Goal: Manage account settings

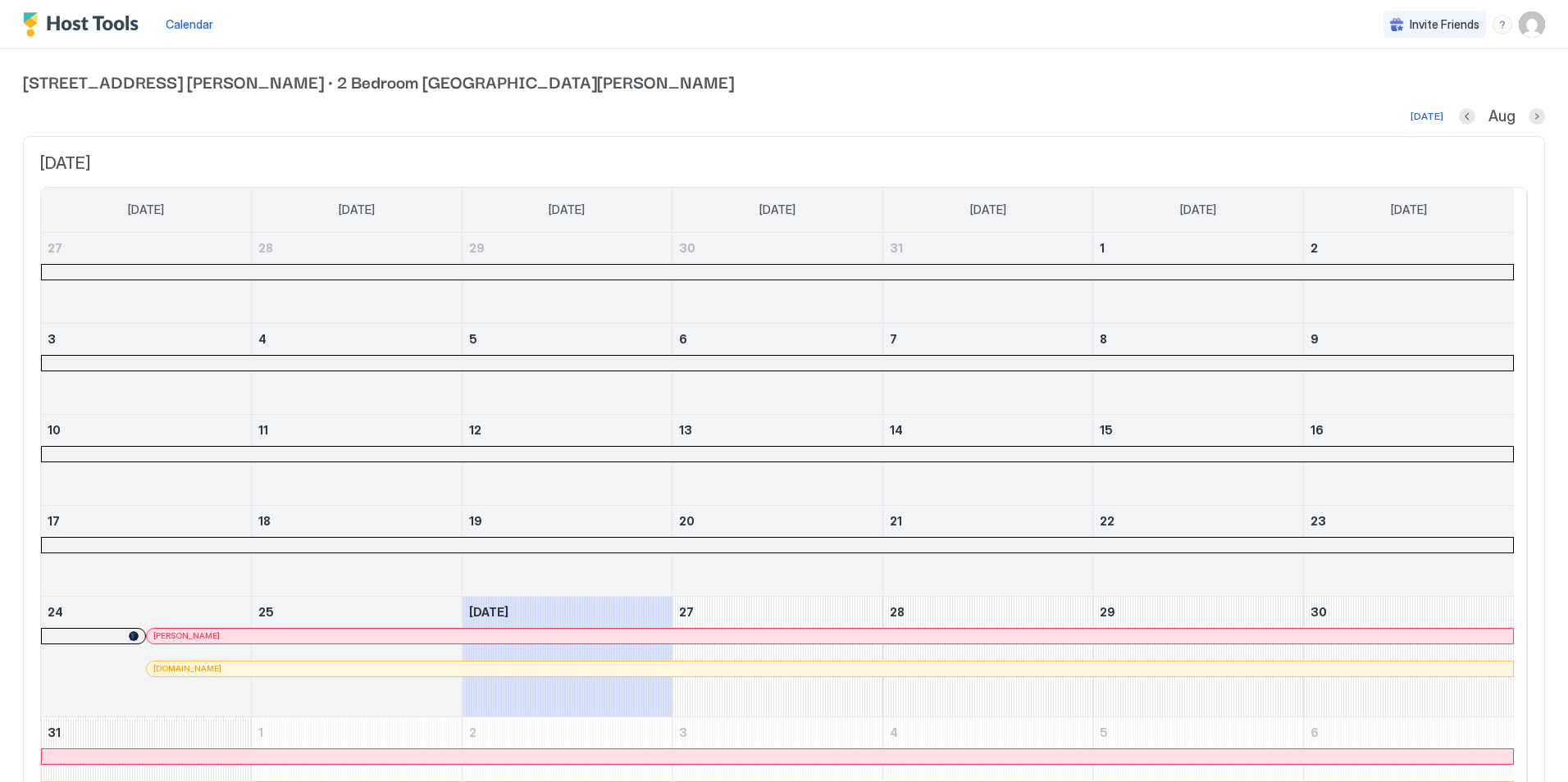
click at [1528, 32] on img "User profile" at bounding box center [1532, 25] width 27 height 27
click at [1368, 94] on span "Settings" at bounding box center [1372, 91] width 44 height 15
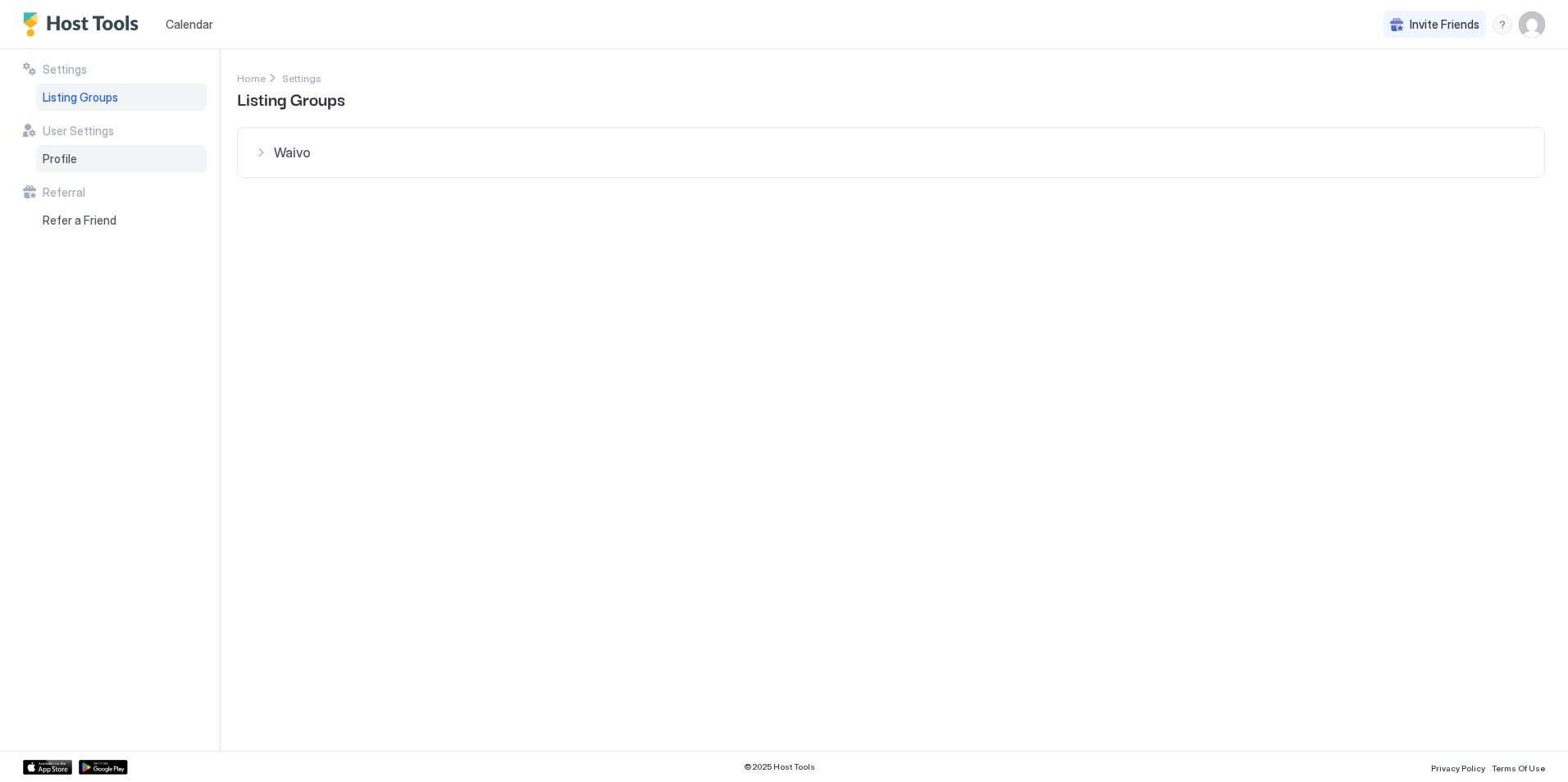
click at [71, 148] on div "Profile" at bounding box center [121, 159] width 171 height 28
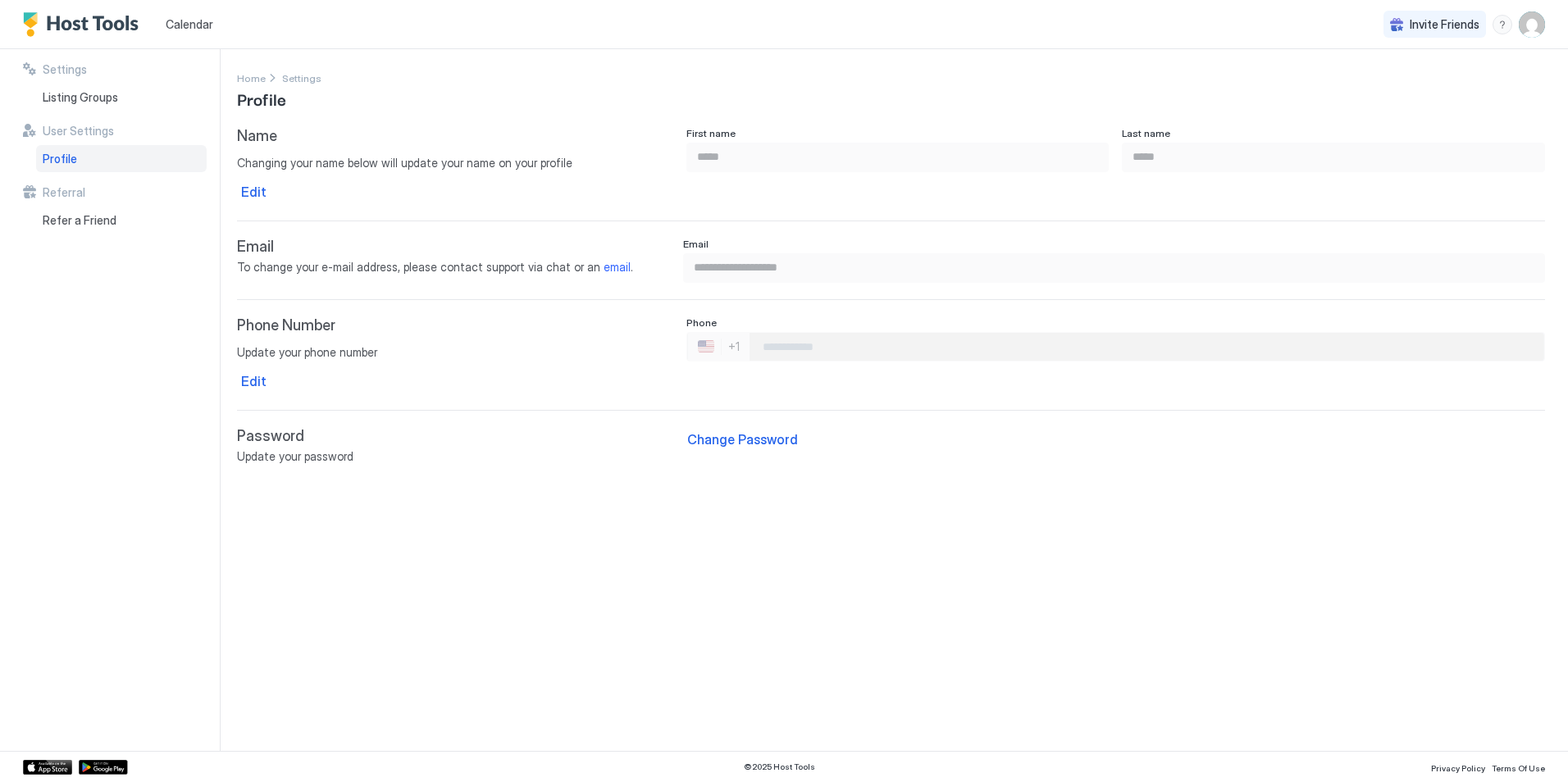
click at [194, 28] on span "Calendar" at bounding box center [189, 24] width 48 height 14
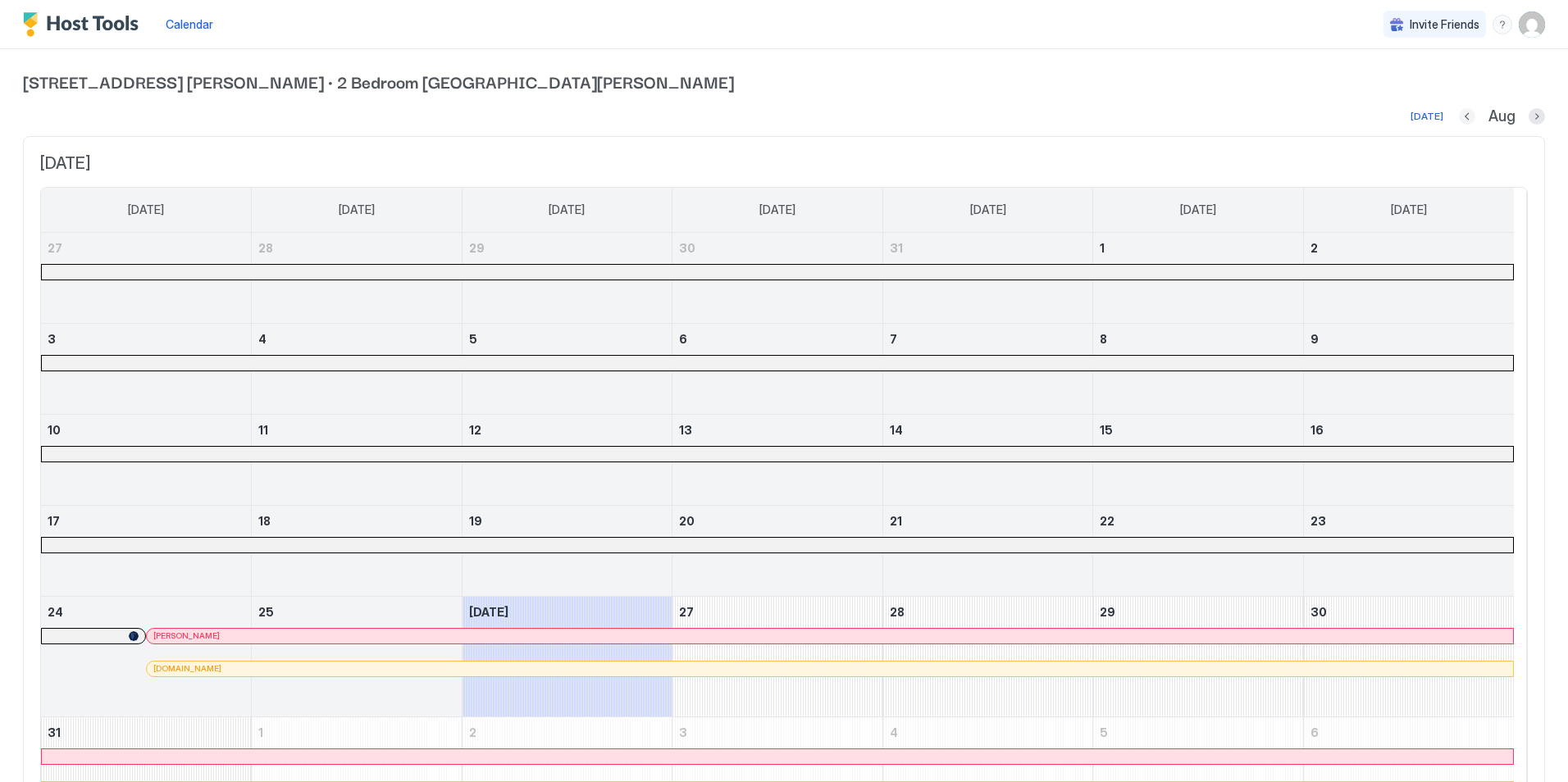
click at [1458, 111] on button "Previous month" at bounding box center [1466, 116] width 17 height 17
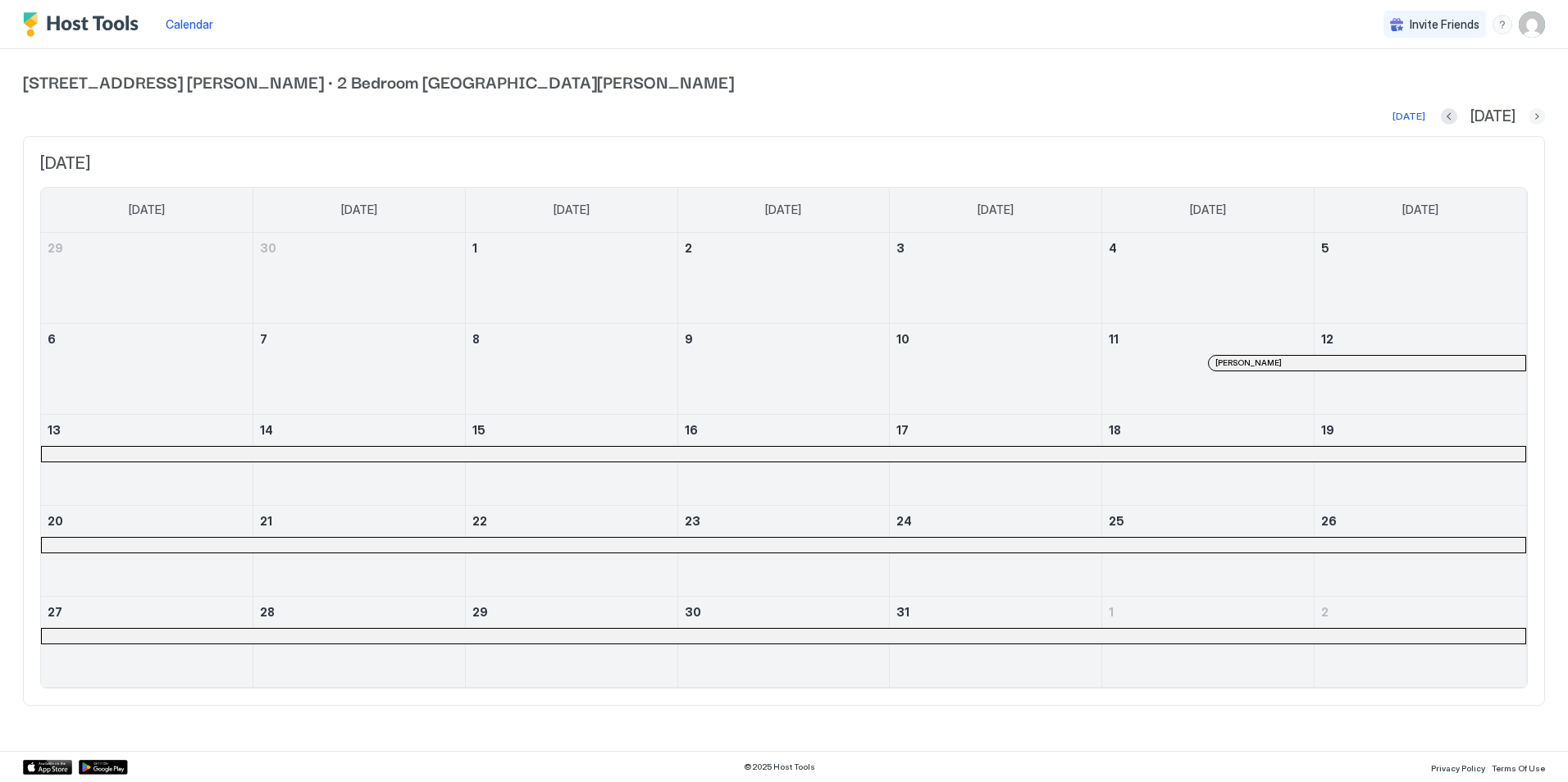
click at [1537, 114] on button "Next month" at bounding box center [1536, 116] width 17 height 17
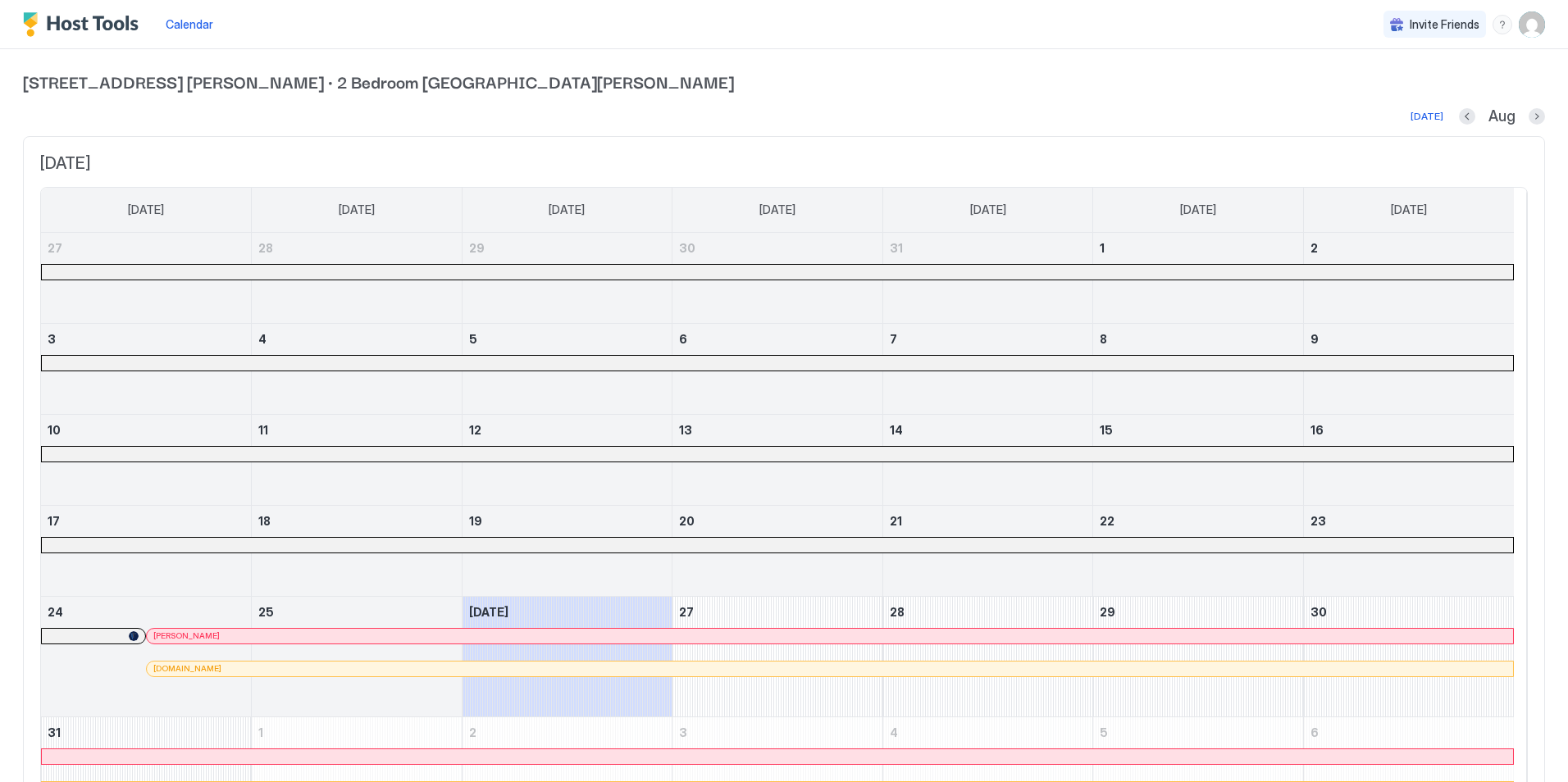
click at [644, 138] on div "[DATE] [DATE] [DATE] [DATE] [DATE] [DATE] [DATE] [DATE] 27 28 29 30 31 1 2 3 4 …" at bounding box center [784, 496] width 1522 height 720
click at [1458, 118] on button "Previous month" at bounding box center [1466, 116] width 17 height 17
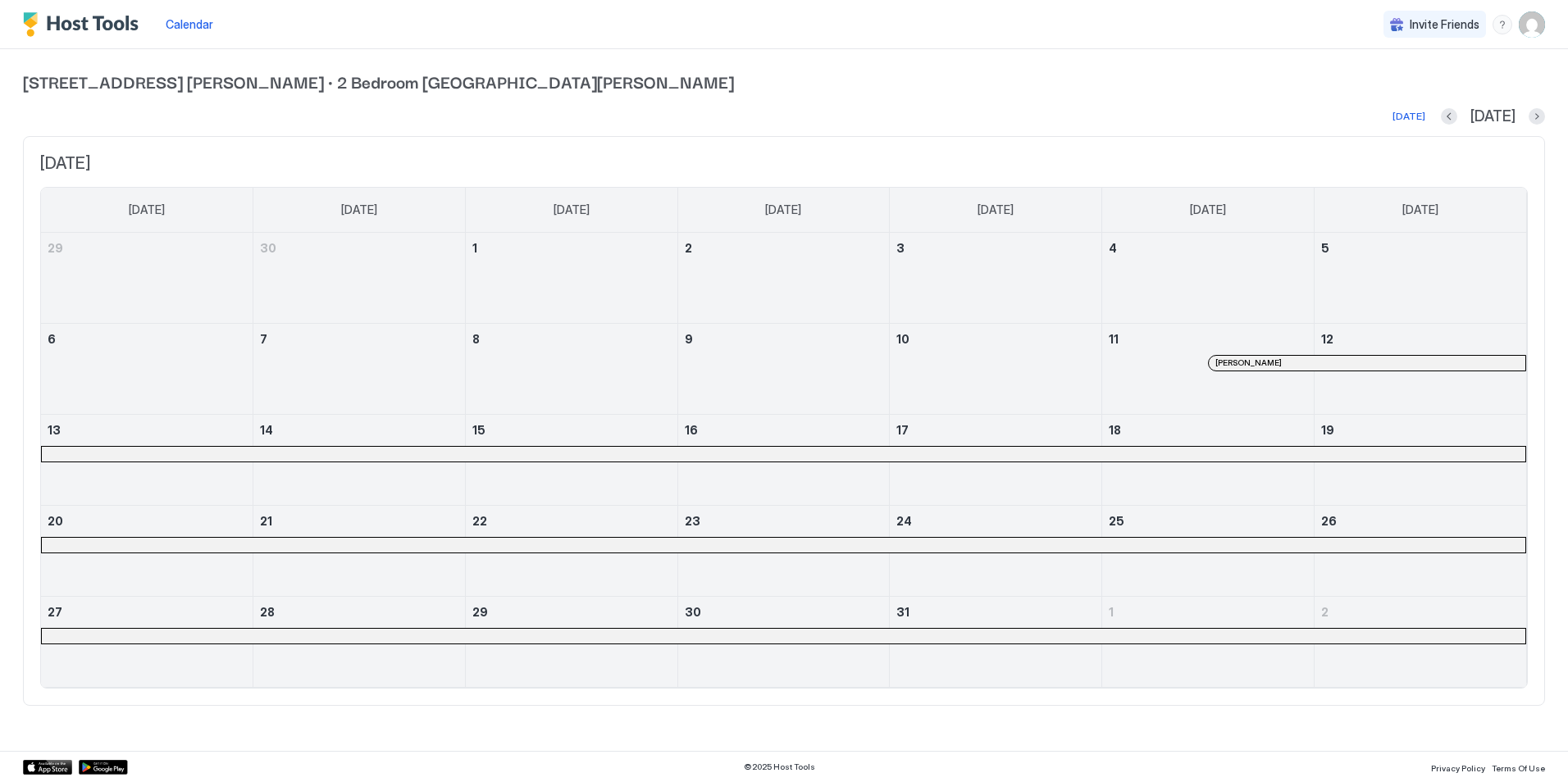
click at [1454, 118] on div "[DATE] [DATE]" at bounding box center [784, 117] width 1522 height 19
click at [1537, 116] on button "Next month" at bounding box center [1536, 116] width 17 height 17
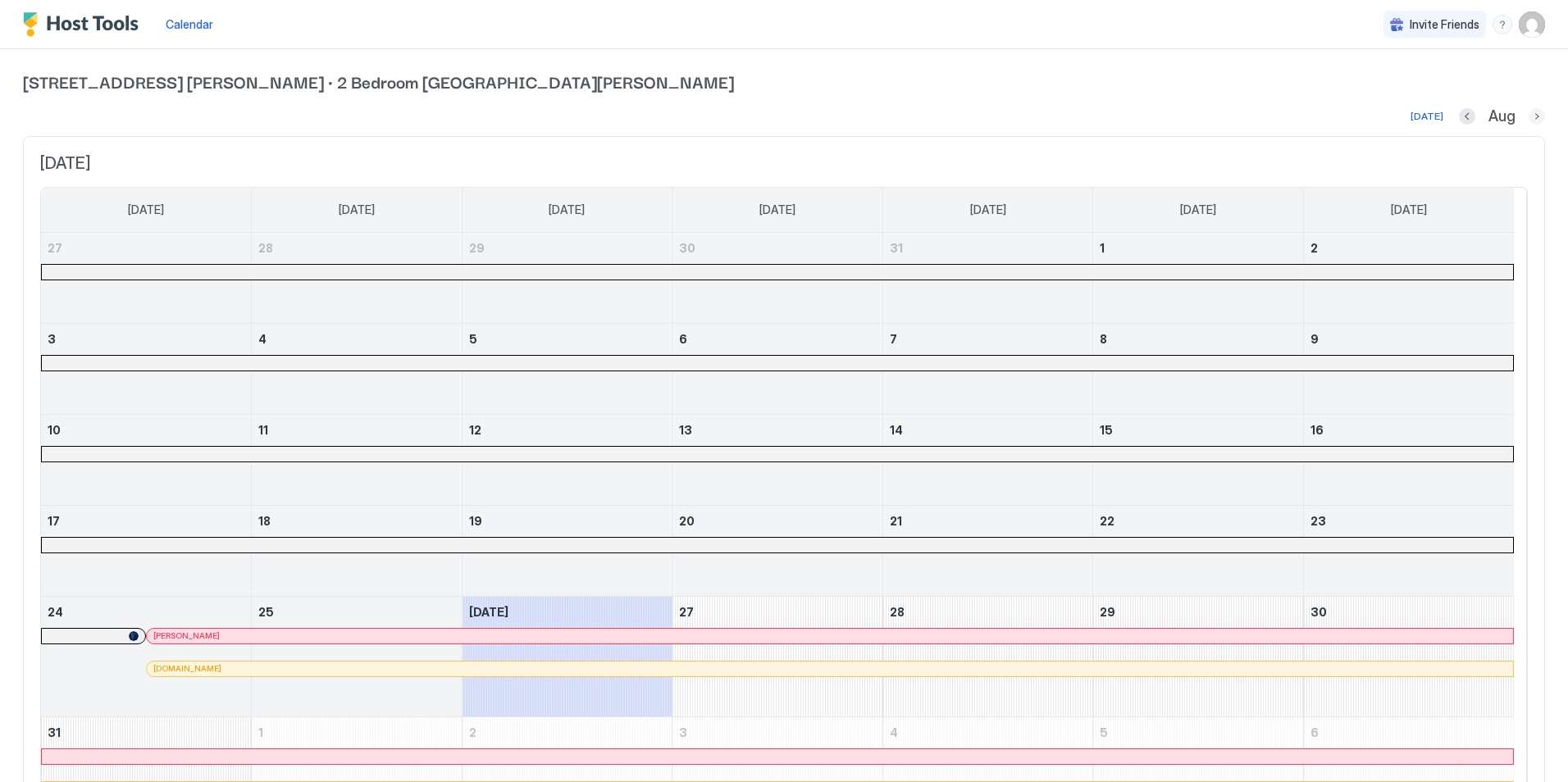
click at [1528, 121] on button "Next month" at bounding box center [1536, 116] width 17 height 17
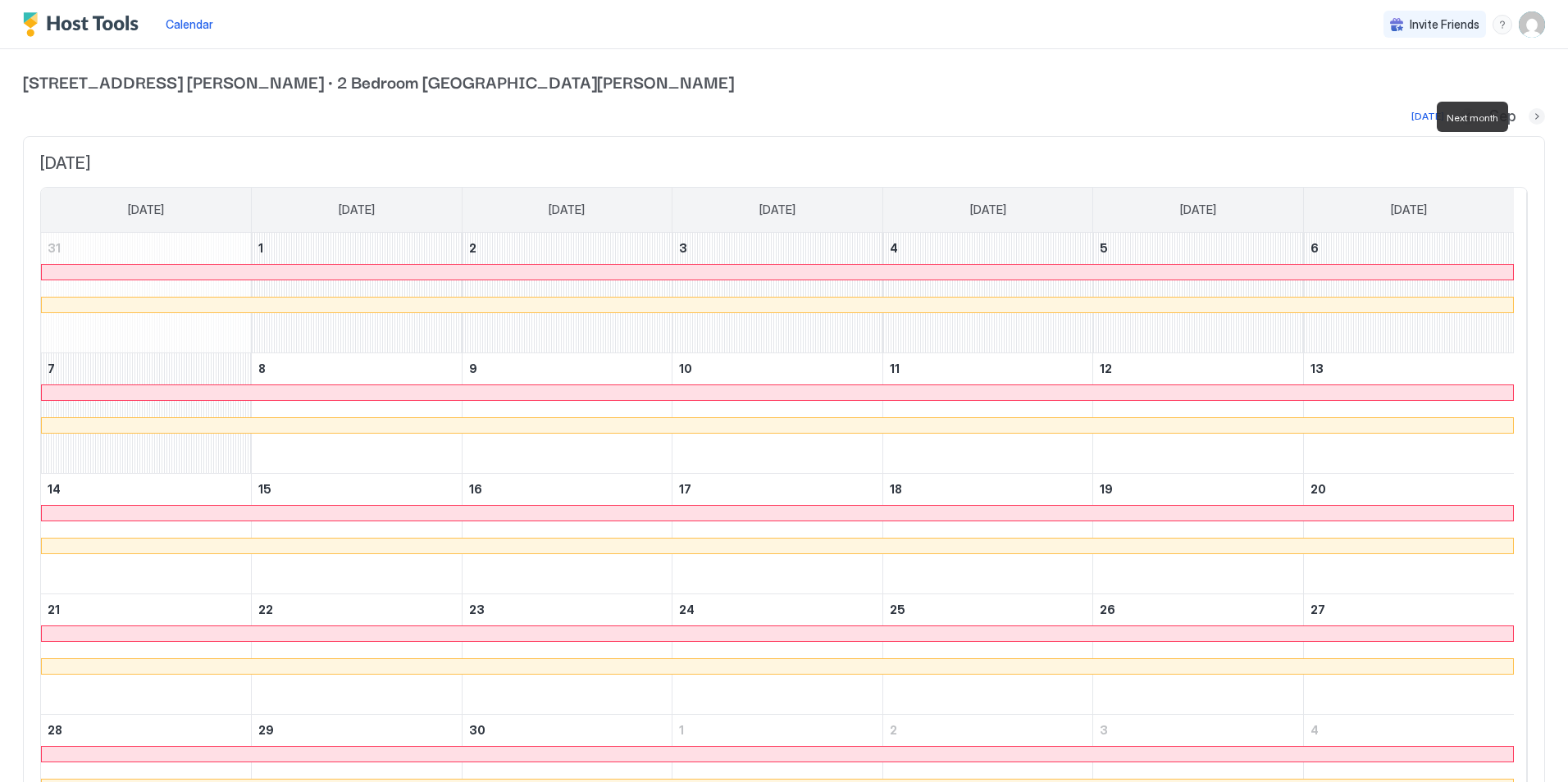
click at [1528, 121] on button "Next month" at bounding box center [1536, 116] width 17 height 17
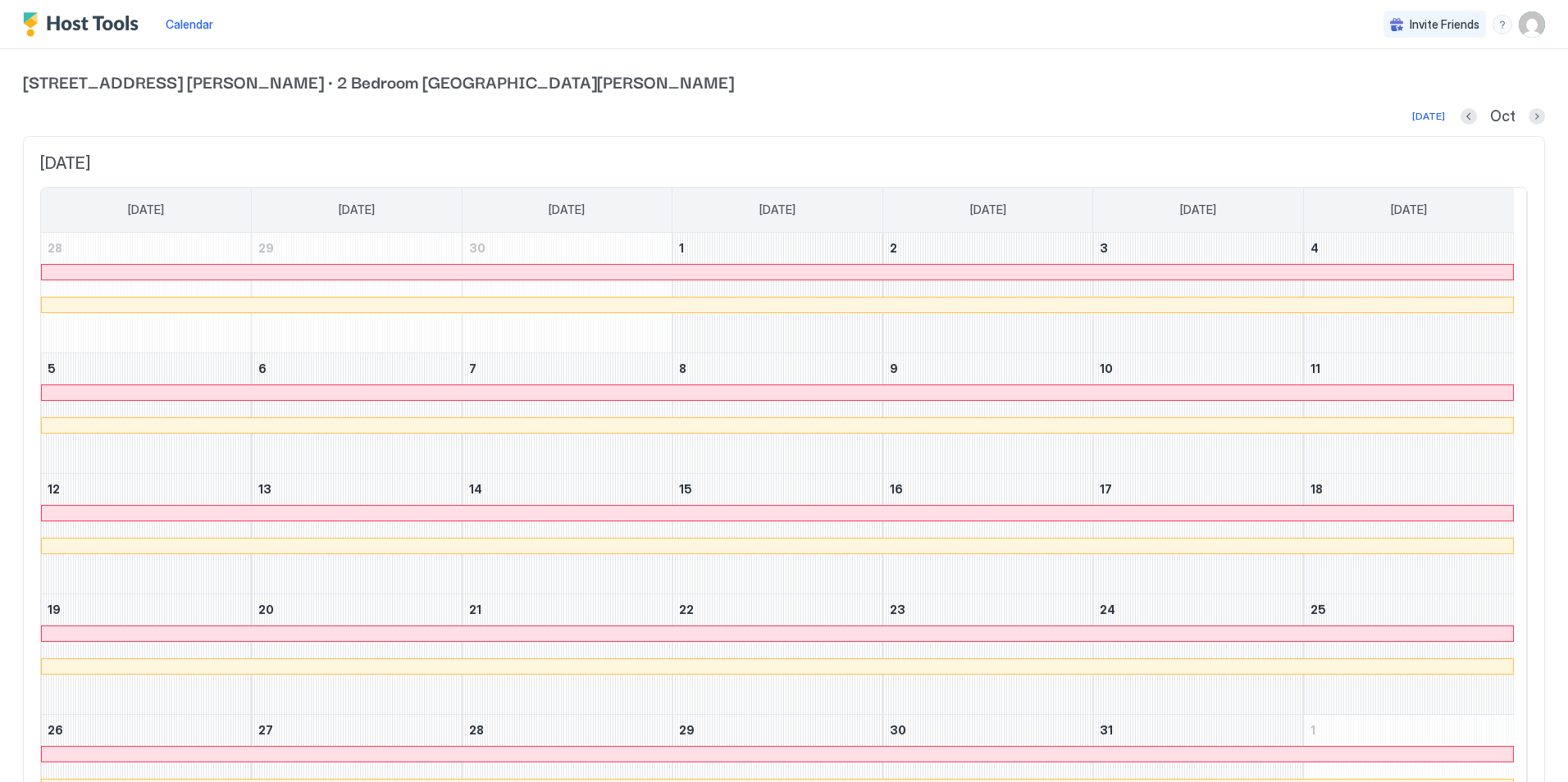
click at [1528, 122] on div at bounding box center [1536, 116] width 17 height 17
click at [1528, 121] on button "Next month" at bounding box center [1536, 116] width 17 height 17
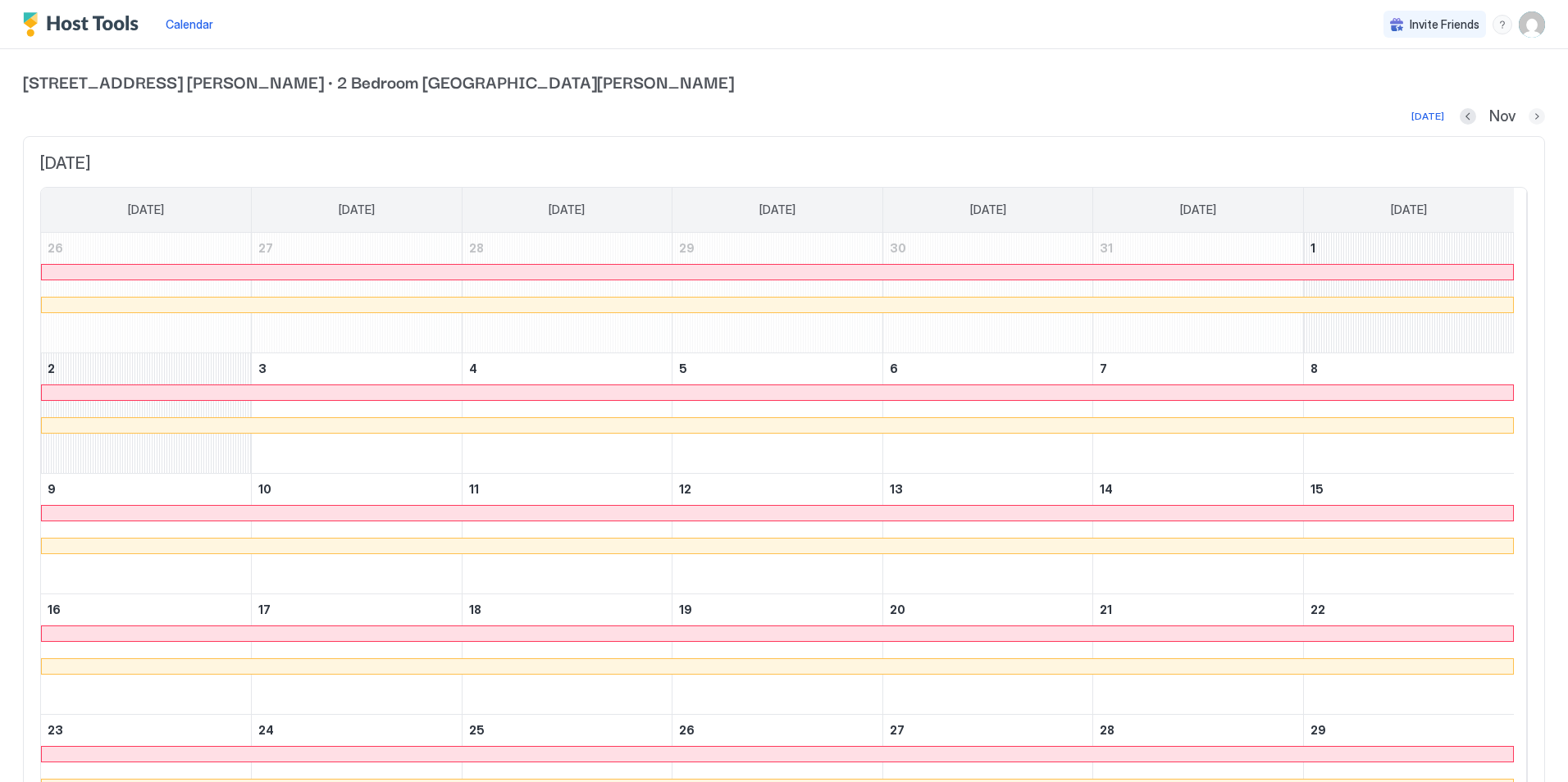
click at [1528, 121] on button "Next month" at bounding box center [1536, 116] width 17 height 17
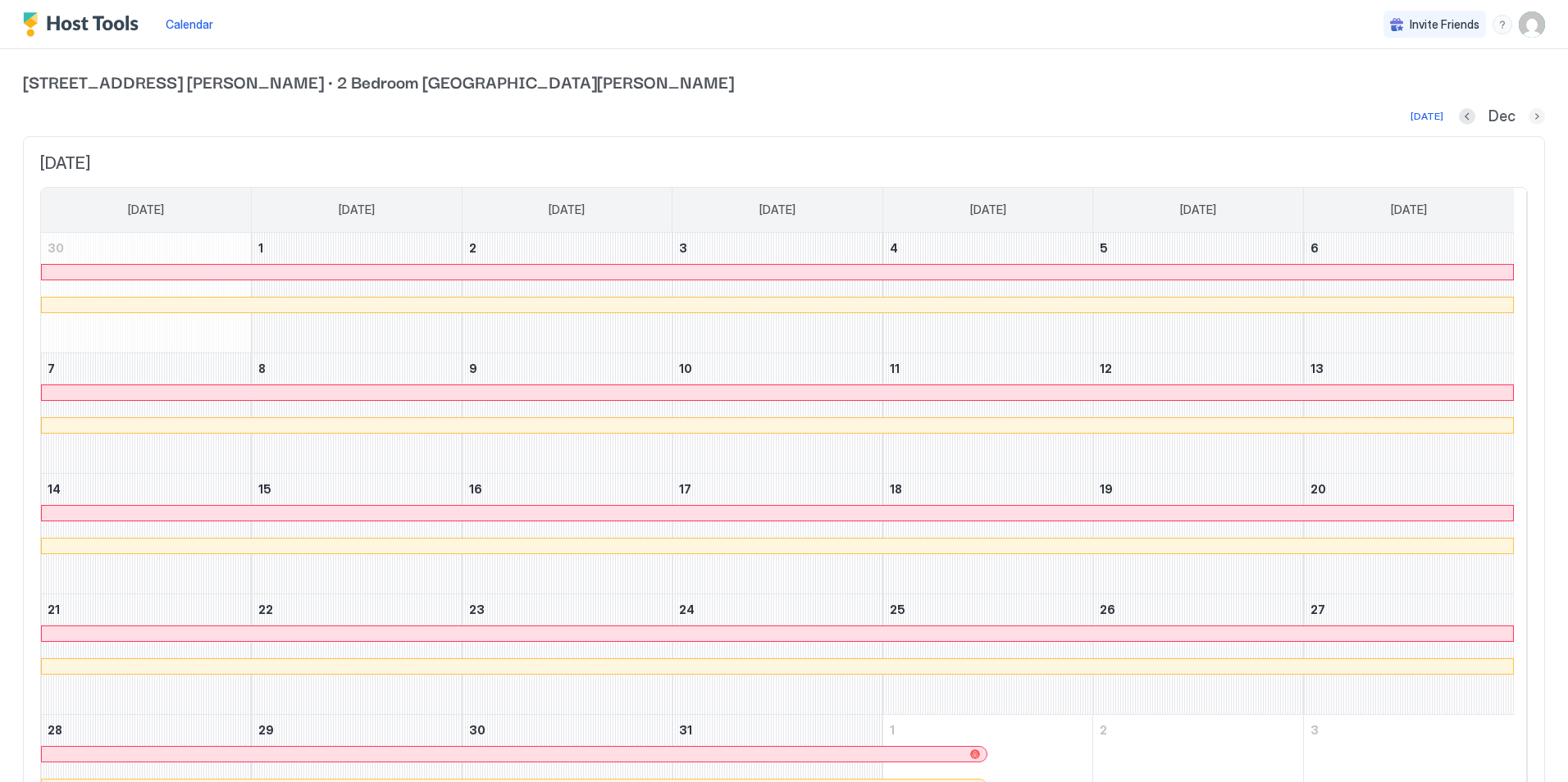
click at [1528, 119] on button "Next month" at bounding box center [1536, 116] width 17 height 17
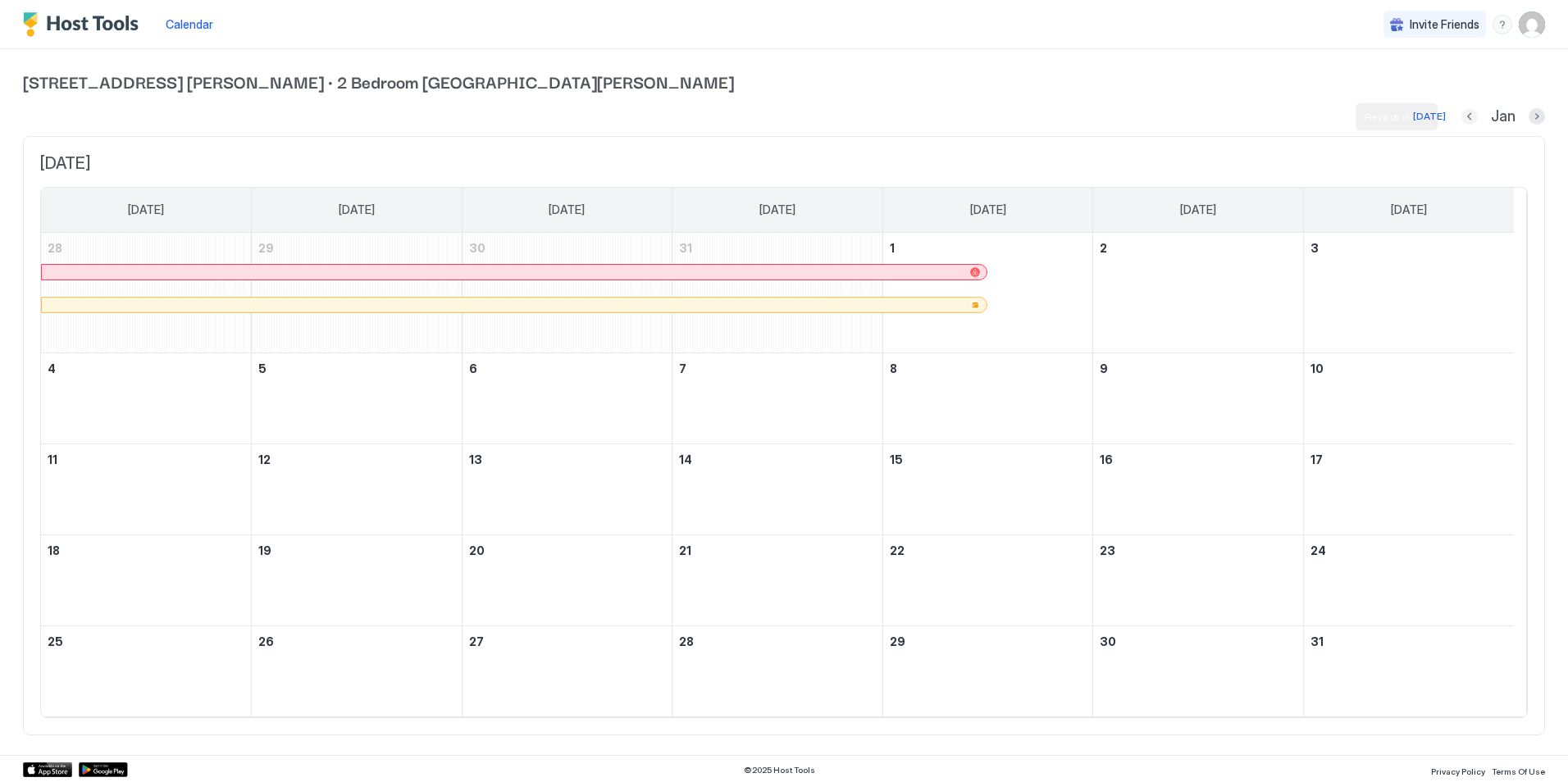
click at [1461, 112] on button "Previous month" at bounding box center [1469, 116] width 17 height 17
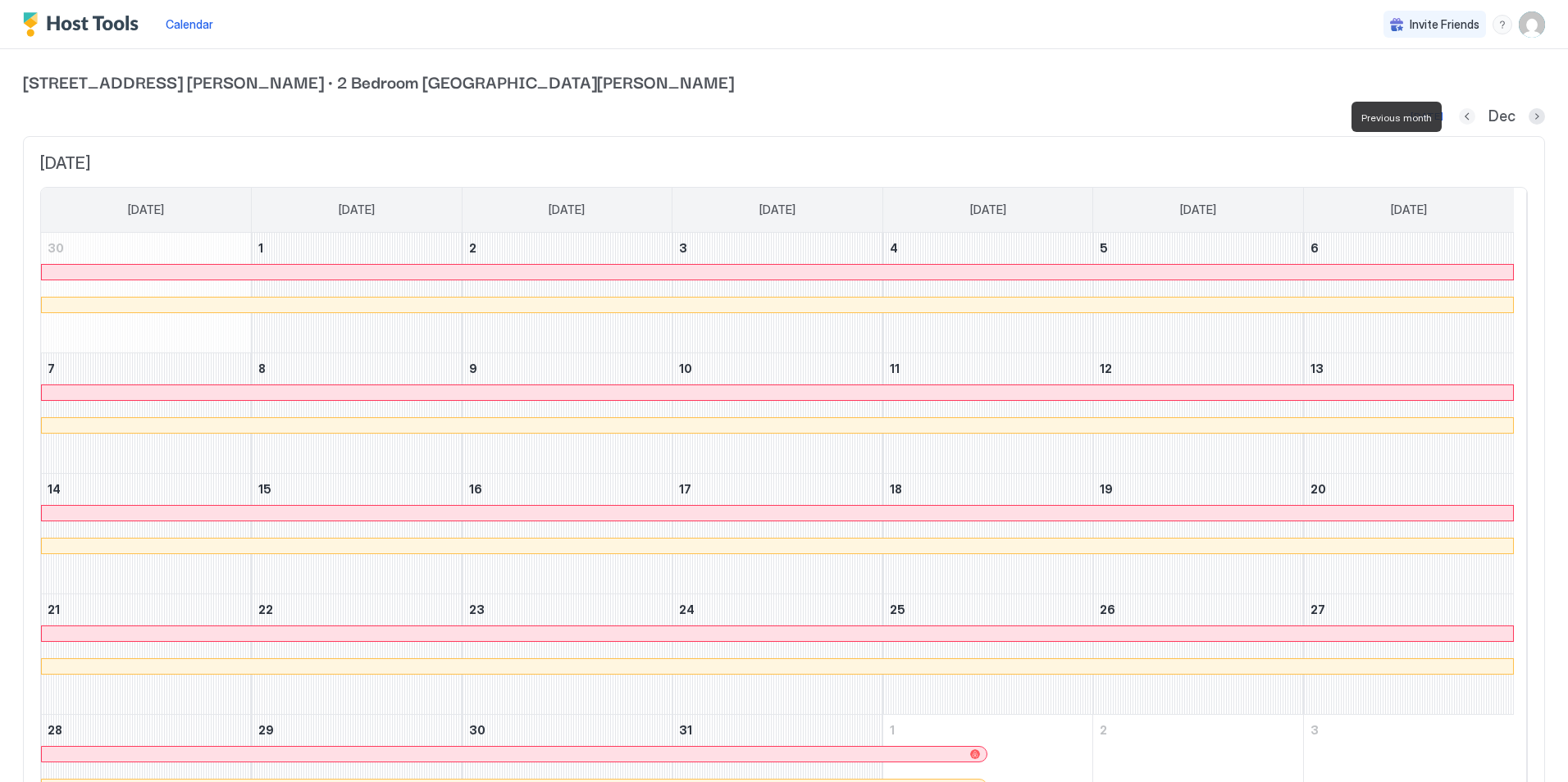
click at [1458, 112] on button "Previous month" at bounding box center [1466, 116] width 17 height 17
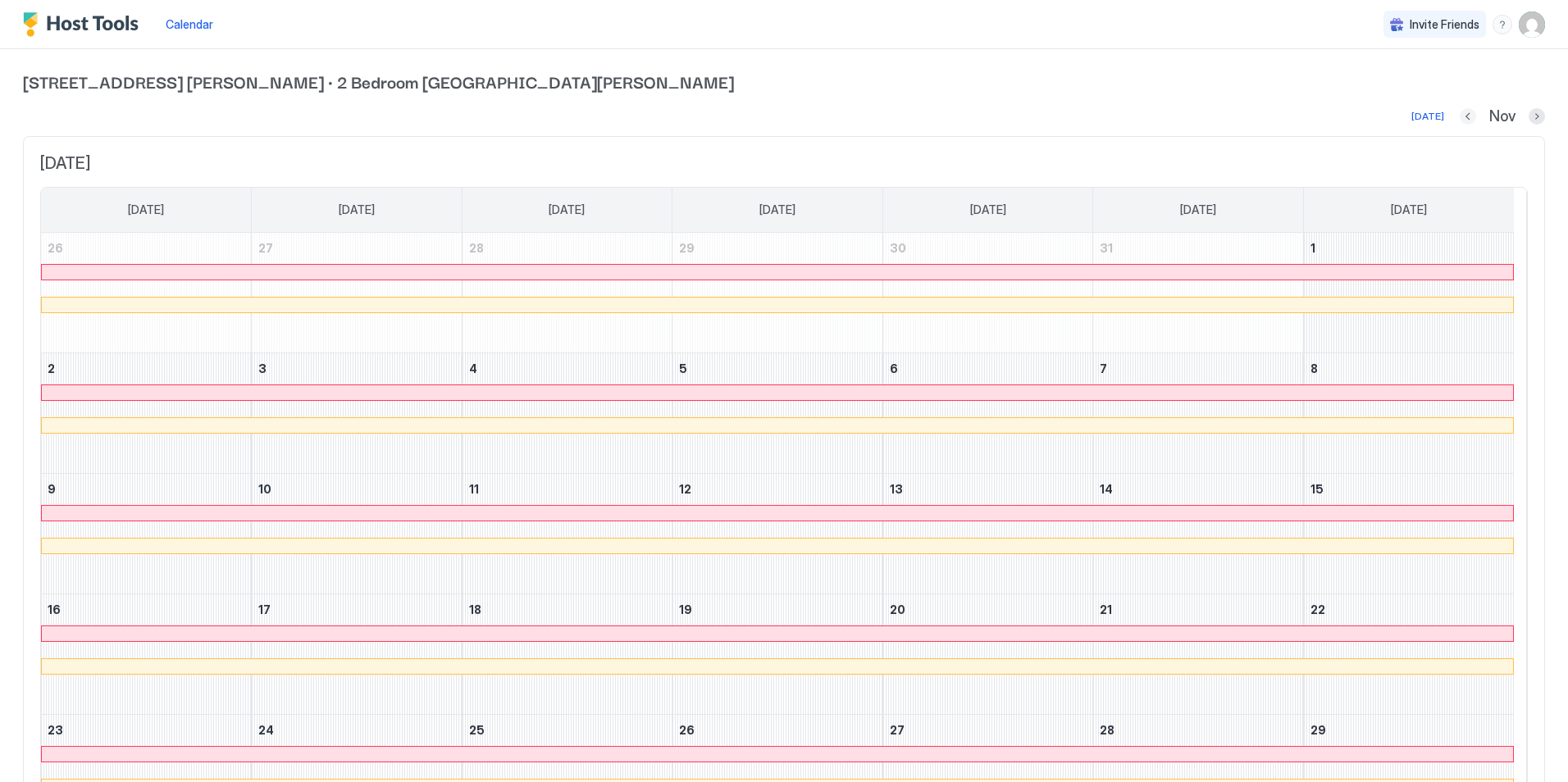
click at [1459, 121] on button "Previous month" at bounding box center [1467, 116] width 17 height 17
click at [1460, 121] on button "Previous month" at bounding box center [1468, 116] width 17 height 17
click at [1459, 125] on div "Sep" at bounding box center [1502, 116] width 85 height 19
click at [1465, 116] on div "Sep" at bounding box center [1502, 116] width 85 height 19
click at [1459, 116] on button "Previous month" at bounding box center [1467, 116] width 17 height 17
